Goal: Task Accomplishment & Management: Manage account settings

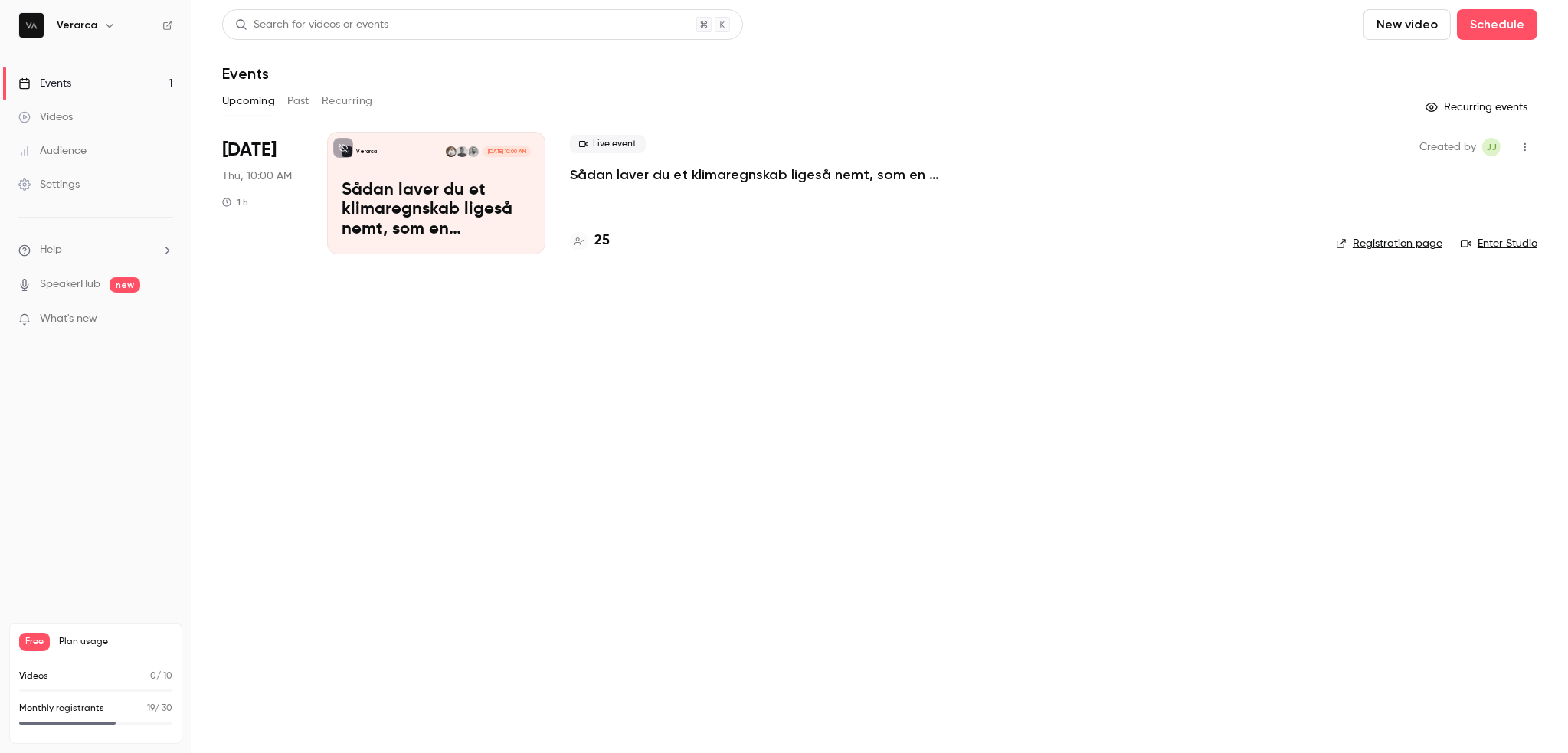
click at [590, 250] on div "25" at bounding box center [590, 241] width 40 height 21
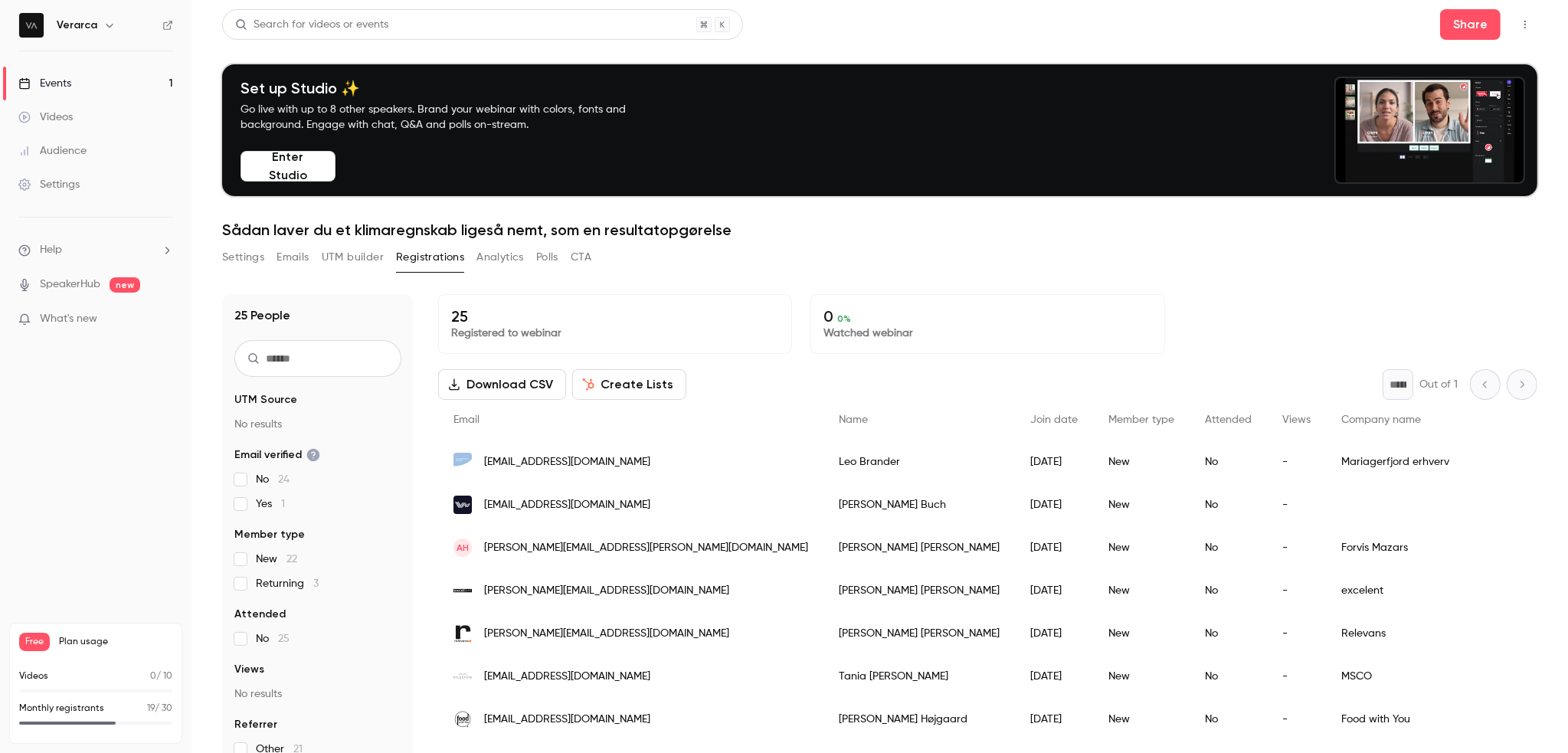
click at [535, 459] on span "lb@mfer.dk" at bounding box center [567, 462] width 166 height 17
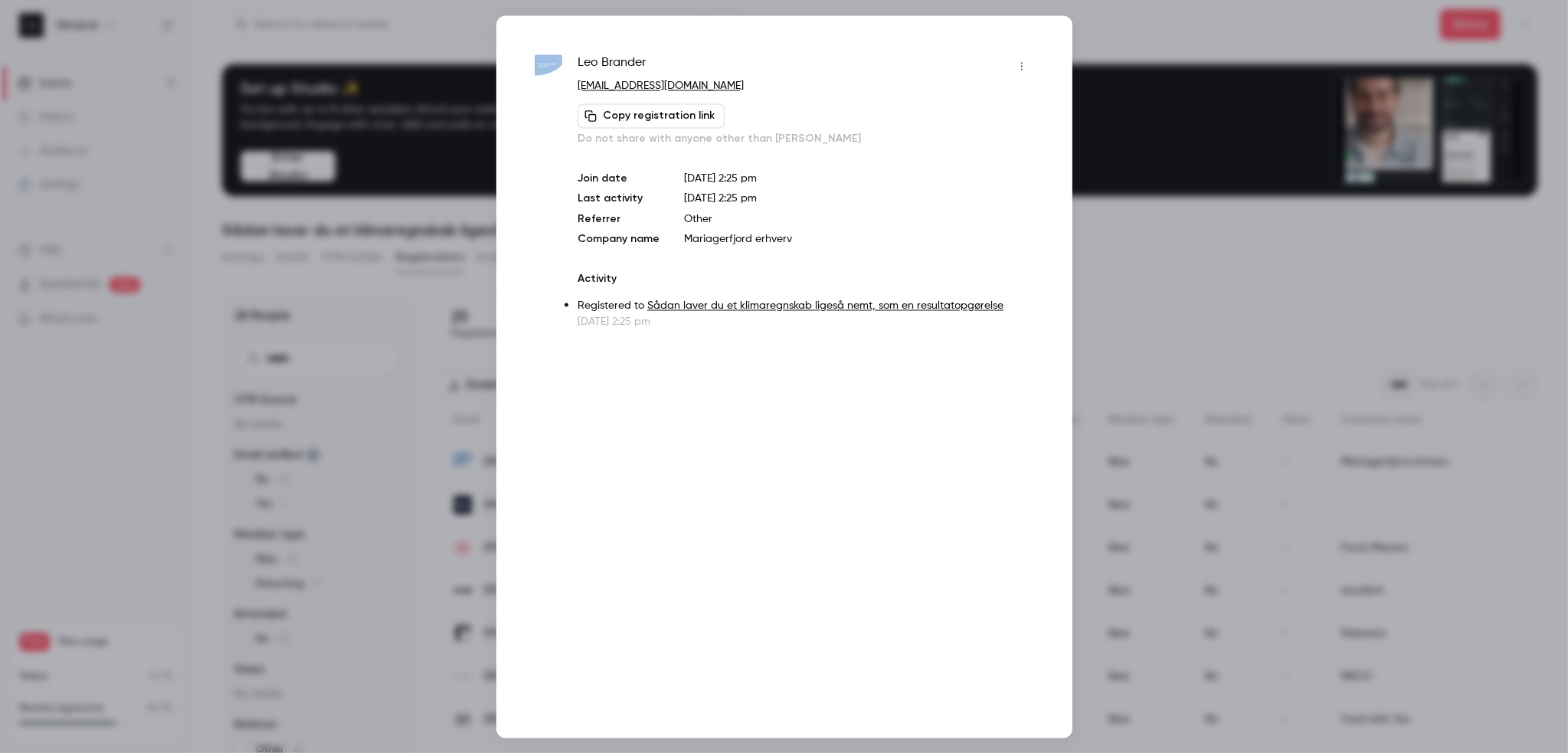
click at [1148, 276] on div at bounding box center [784, 376] width 1568 height 753
